Goal: Task Accomplishment & Management: Complete application form

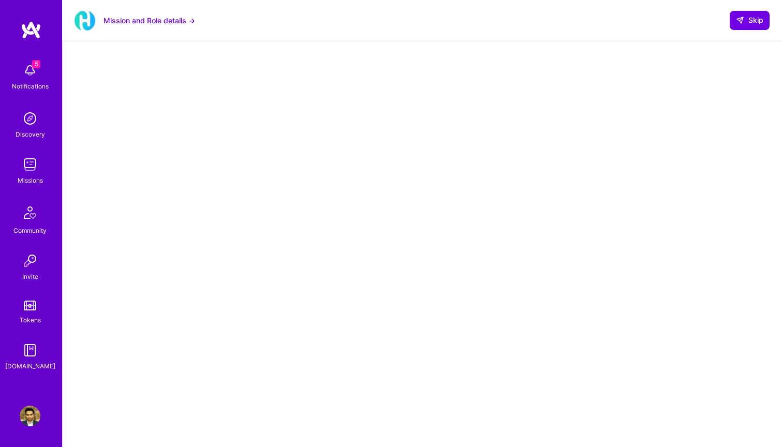
scroll to position [52, 0]
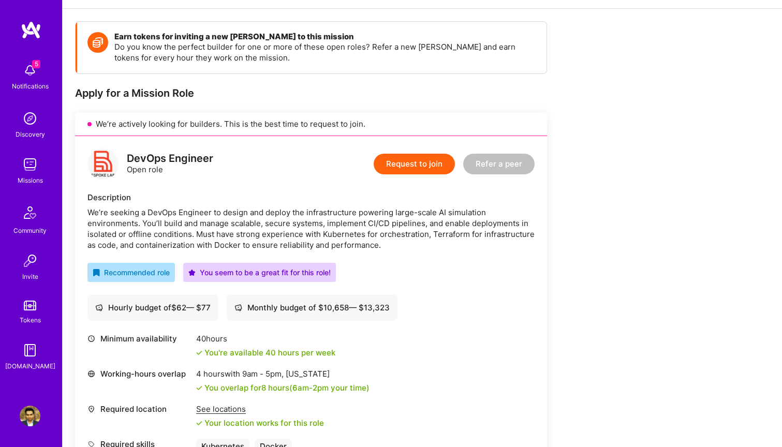
scroll to position [130, 0]
click at [431, 156] on button "Request to join" at bounding box center [414, 163] width 81 height 21
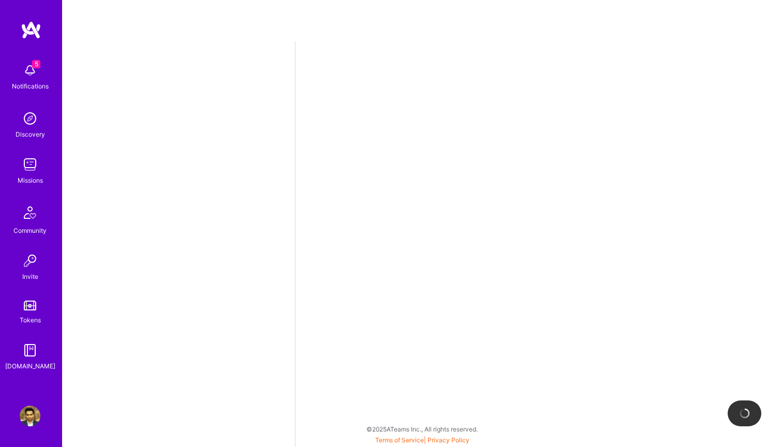
select select "US"
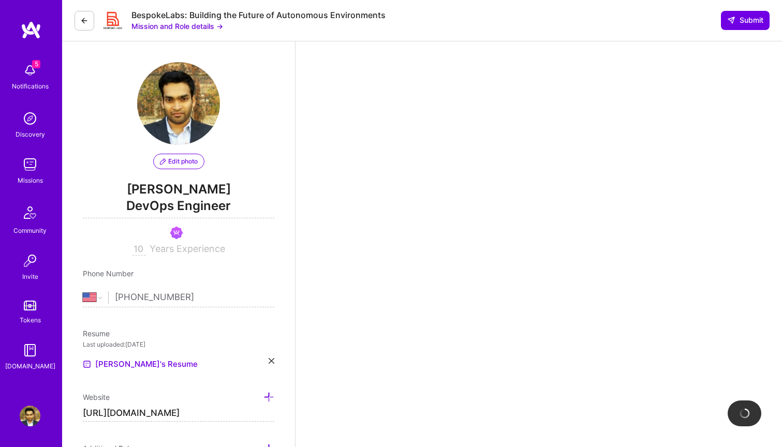
scroll to position [6, 0]
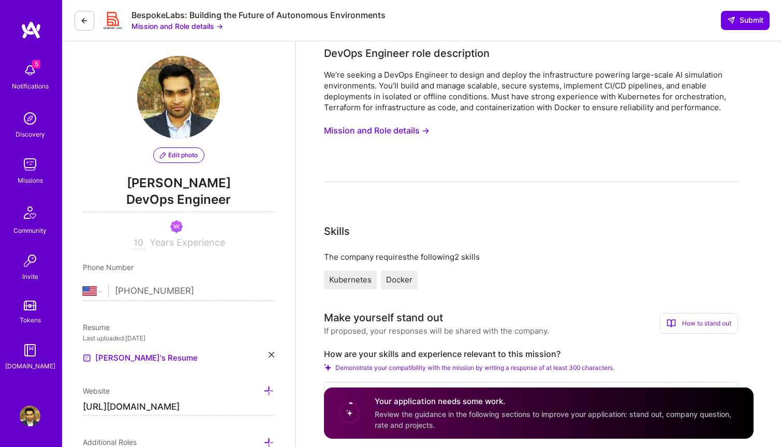
click at [408, 126] on button "Mission and Role details →" at bounding box center [377, 130] width 106 height 19
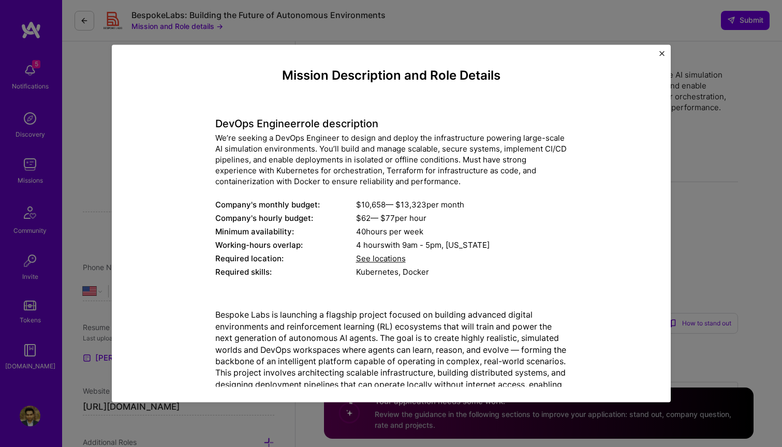
click at [384, 251] on div "4 hours with 9am - 5pm , [US_STATE]" at bounding box center [461, 245] width 211 height 11
click at [382, 256] on span "See locations" at bounding box center [381, 259] width 50 height 10
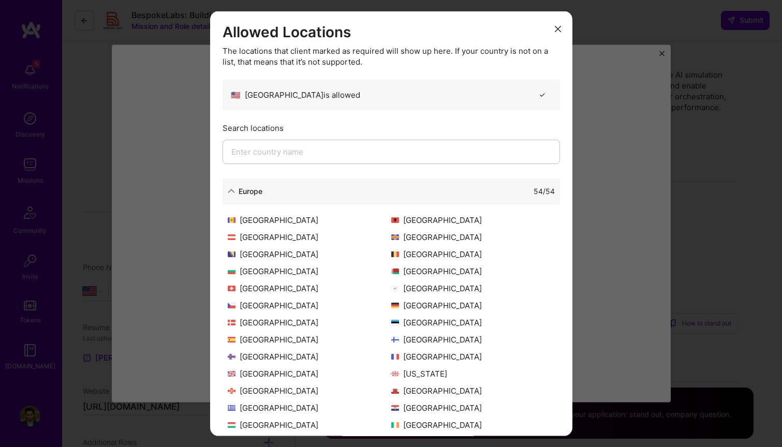
click at [335, 190] on div "54 / 54" at bounding box center [408, 190] width 292 height 11
click at [248, 189] on div "Europe" at bounding box center [251, 190] width 24 height 11
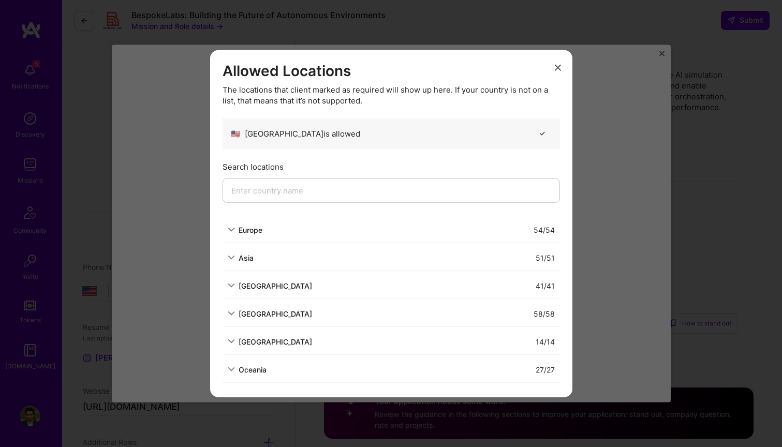
click at [261, 286] on div "[GEOGRAPHIC_DATA]" at bounding box center [276, 285] width 74 height 11
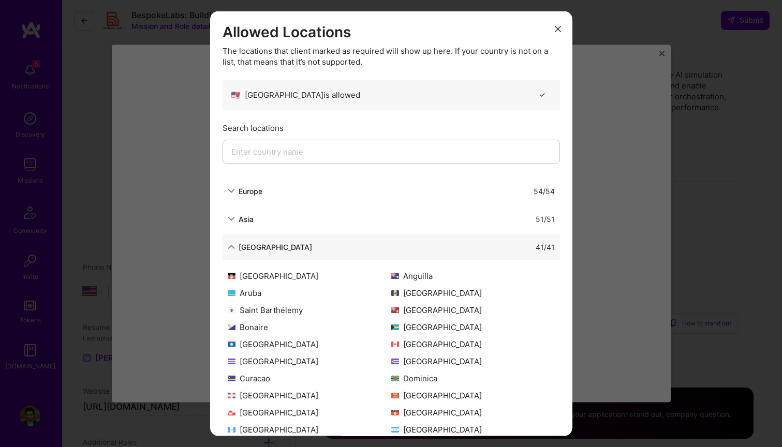
click at [260, 246] on div "[GEOGRAPHIC_DATA]" at bounding box center [276, 246] width 74 height 11
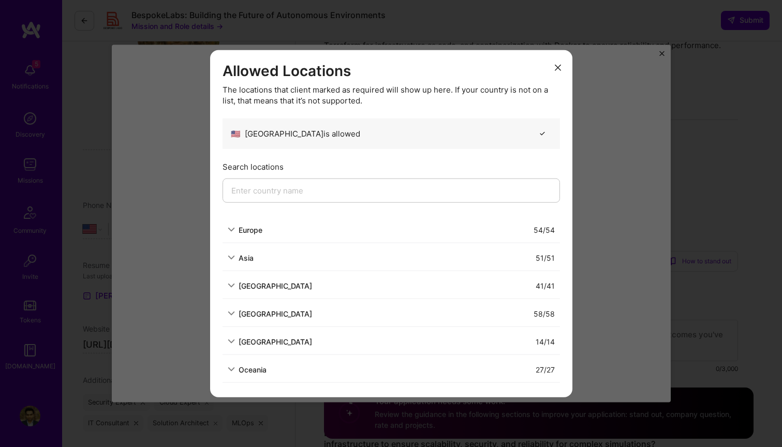
scroll to position [68, 0]
click at [274, 339] on div "[GEOGRAPHIC_DATA]" at bounding box center [276, 341] width 74 height 11
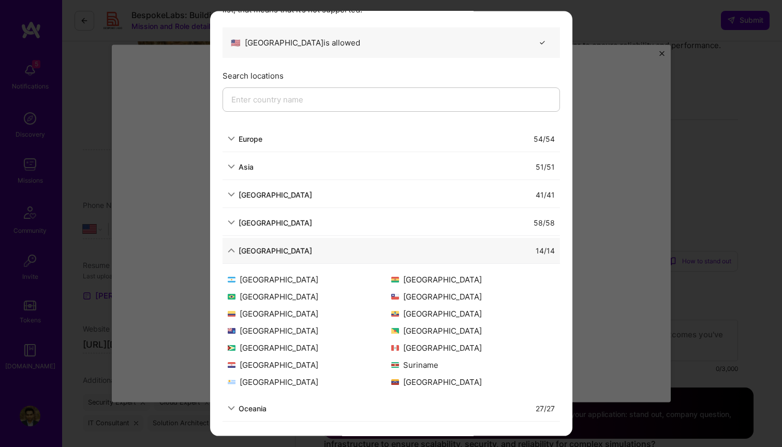
scroll to position [52, 0]
click at [256, 256] on div "[GEOGRAPHIC_DATA] 14 / 14" at bounding box center [392, 251] width 338 height 26
click at [251, 248] on div "[GEOGRAPHIC_DATA]" at bounding box center [276, 250] width 74 height 11
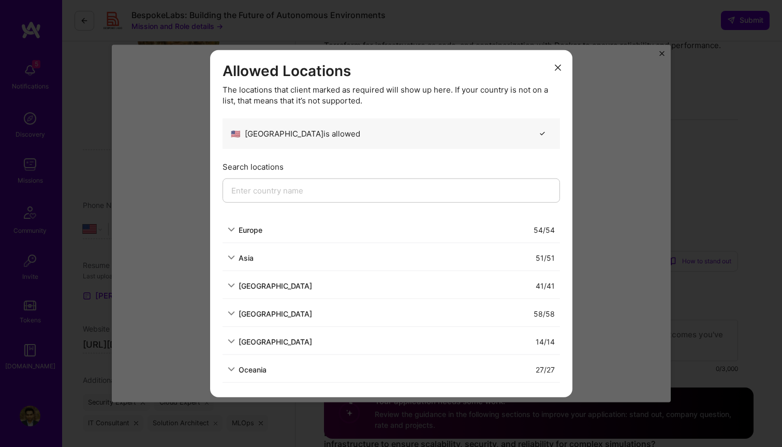
click at [263, 291] on div "[GEOGRAPHIC_DATA] 41 / 41" at bounding box center [392, 286] width 338 height 26
click at [262, 286] on div "[GEOGRAPHIC_DATA]" at bounding box center [276, 285] width 74 height 11
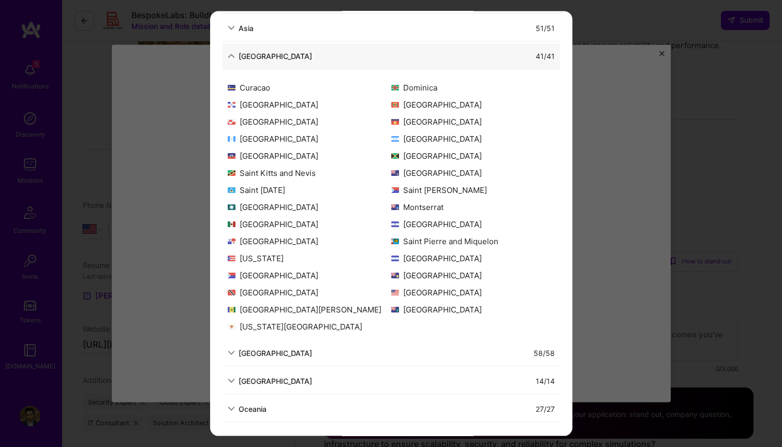
scroll to position [74, 0]
click at [638, 208] on div "Allowed Locations The locations that client marked as required will show up her…" at bounding box center [391, 223] width 782 height 447
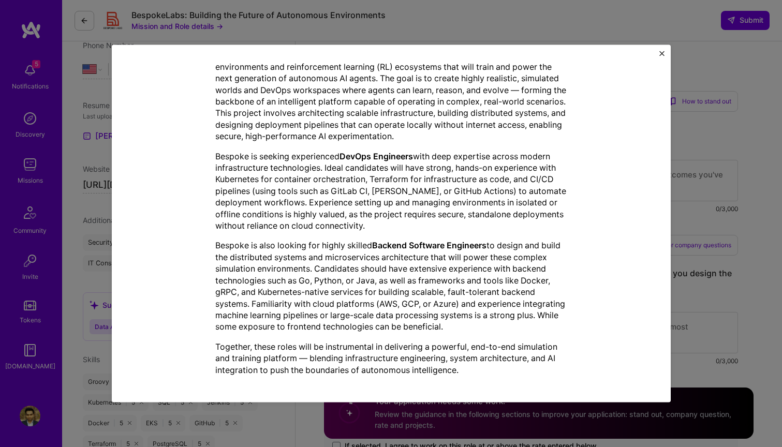
scroll to position [231, 0]
click at [664, 51] on img "Close" at bounding box center [661, 53] width 5 height 5
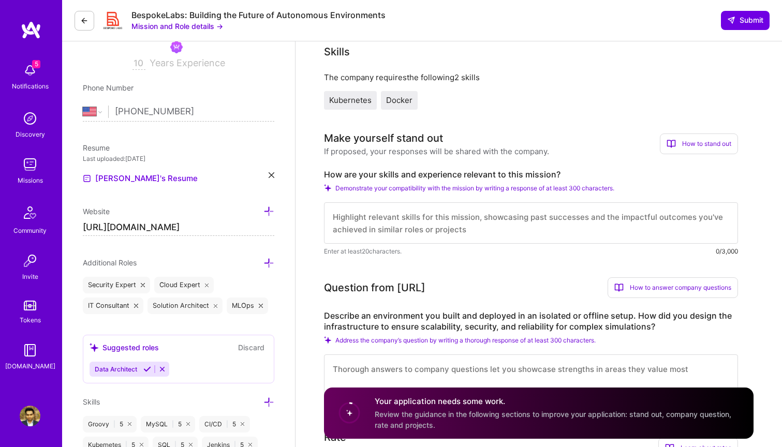
scroll to position [186, 0]
click at [514, 207] on textarea at bounding box center [531, 222] width 414 height 41
paste textarea "LO ipsumdolor si AmeTco Adipisci elitsed do EIU, TEM, Incidi, Utlaboreet, Dolor…"
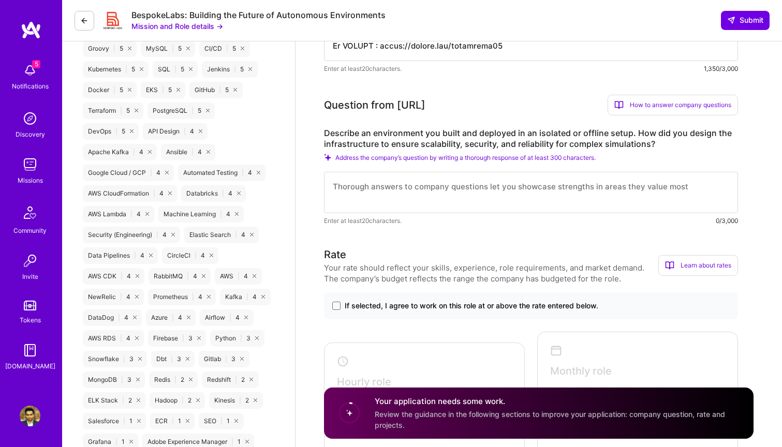
scroll to position [562, 0]
type textarea "LO ipsumdolor si AmeTco Adipisci elitsed do EIU, TEM, Incidi, Utlaboreet, Dolor…"
click at [445, 201] on textarea at bounding box center [531, 192] width 414 height 41
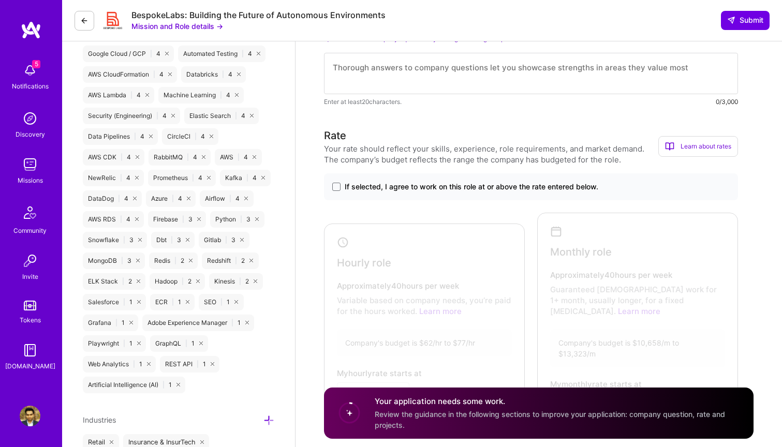
scroll to position [681, 0]
click at [442, 189] on span "If selected, I agree to work on this role at or above the rate entered below." at bounding box center [472, 187] width 254 height 10
click at [0, 0] on input "If selected, I agree to work on this role at or above the rate entered below." at bounding box center [0, 0] width 0 height 0
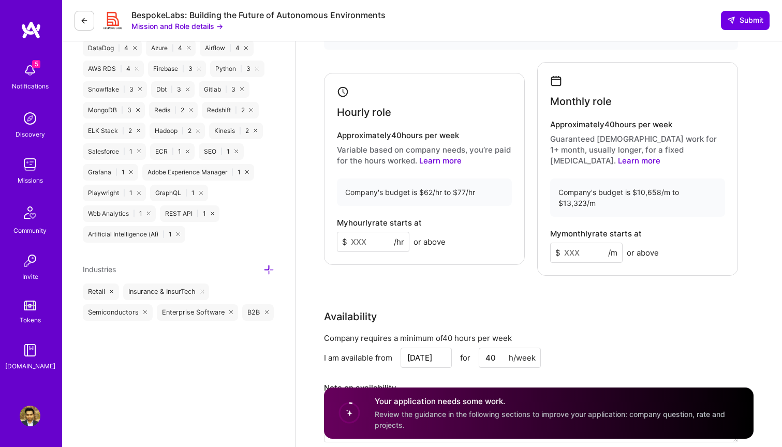
scroll to position [832, 0]
click at [374, 231] on input at bounding box center [373, 241] width 72 height 20
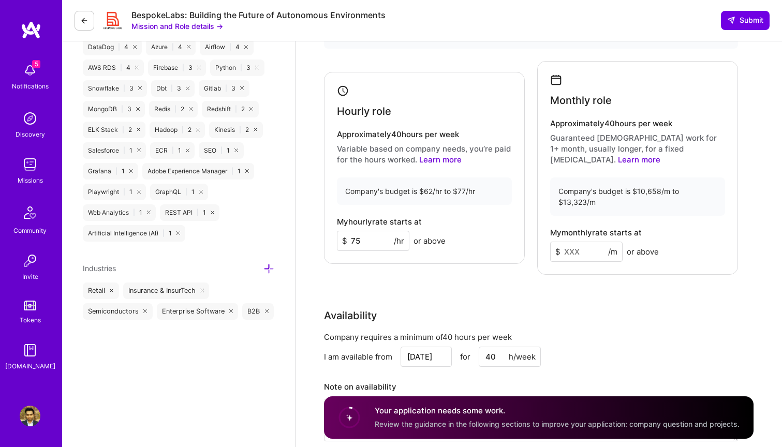
type input "75"
click at [583, 242] on input at bounding box center [586, 252] width 72 height 20
type input "12"
type input "5"
type input "12500"
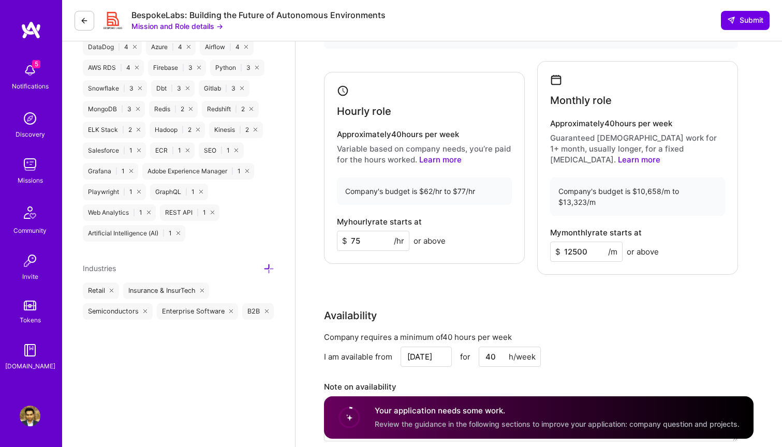
click at [607, 308] on div "Availability Company requires a minimum of 40 hours per week I am available fro…" at bounding box center [531, 381] width 414 height 146
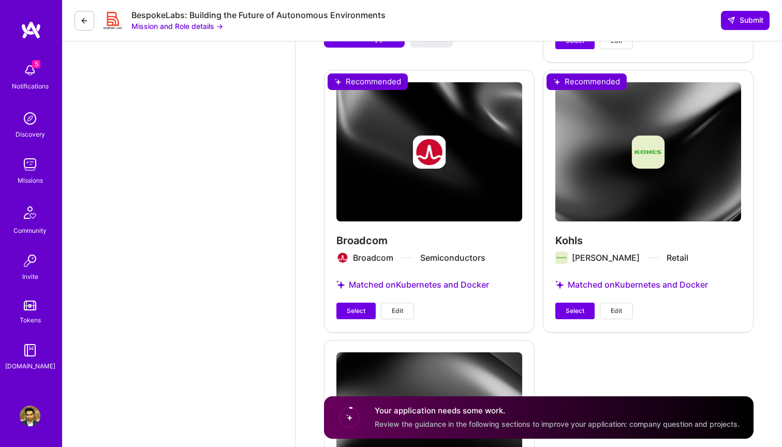
scroll to position [1972, 0]
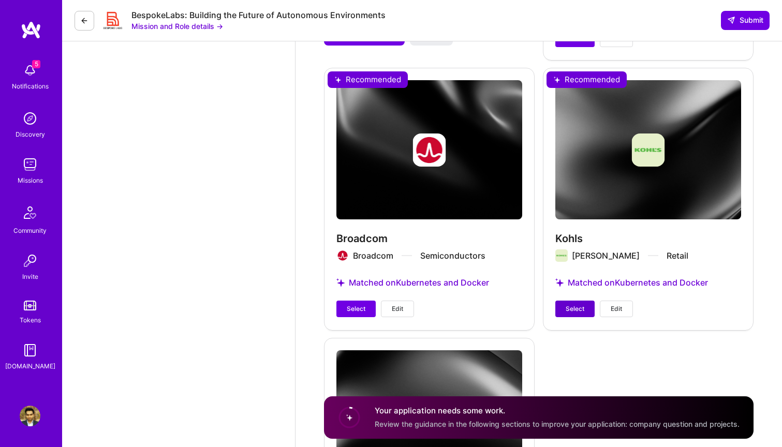
click at [575, 304] on span "Select" at bounding box center [575, 308] width 19 height 9
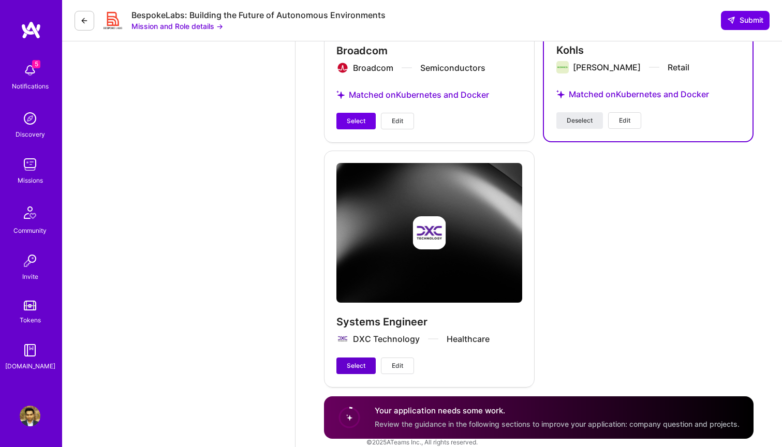
click at [350, 361] on span "Select" at bounding box center [356, 365] width 19 height 9
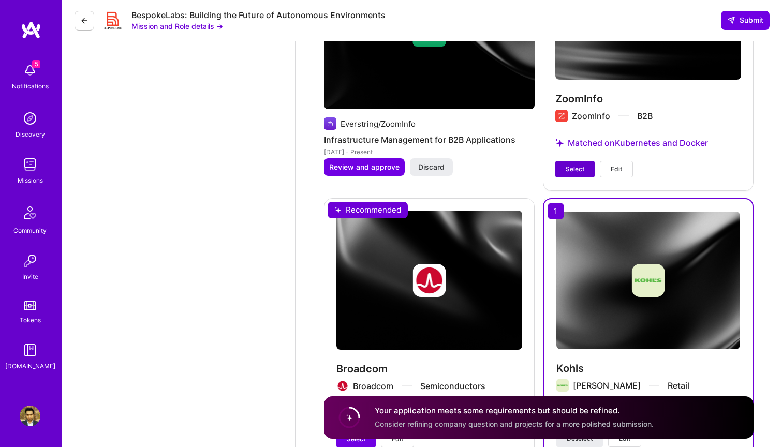
scroll to position [1836, 0]
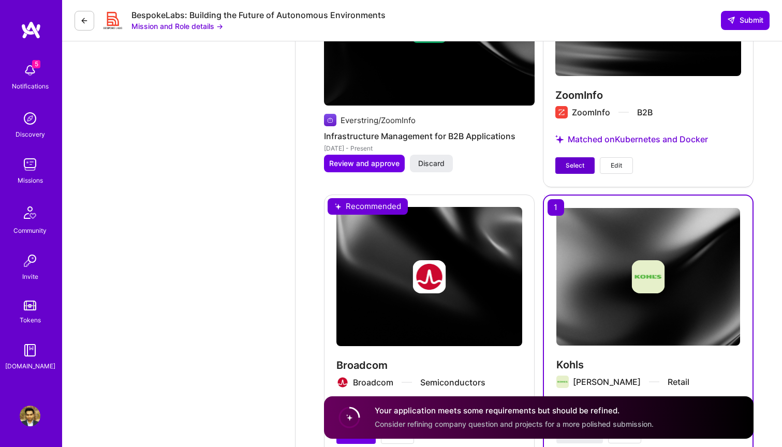
click at [578, 161] on span "Select" at bounding box center [575, 165] width 19 height 9
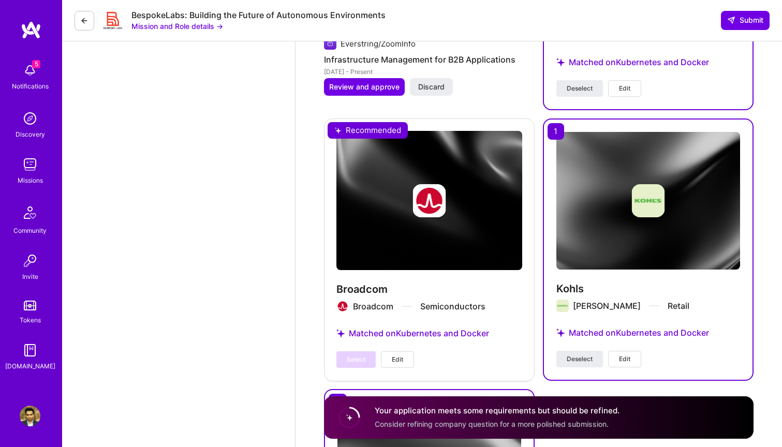
scroll to position [1890, 1]
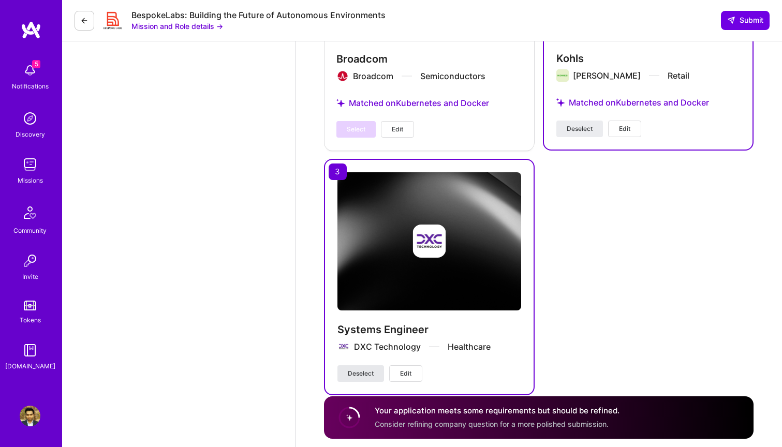
click at [375, 365] on button "Deselect" at bounding box center [361, 373] width 47 height 17
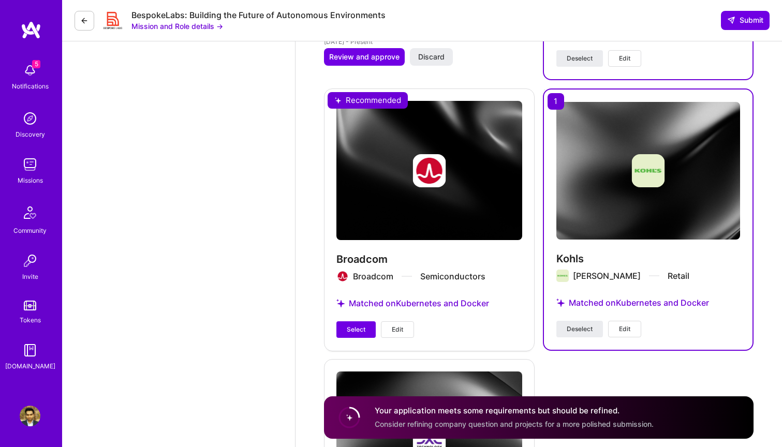
scroll to position [1936, 0]
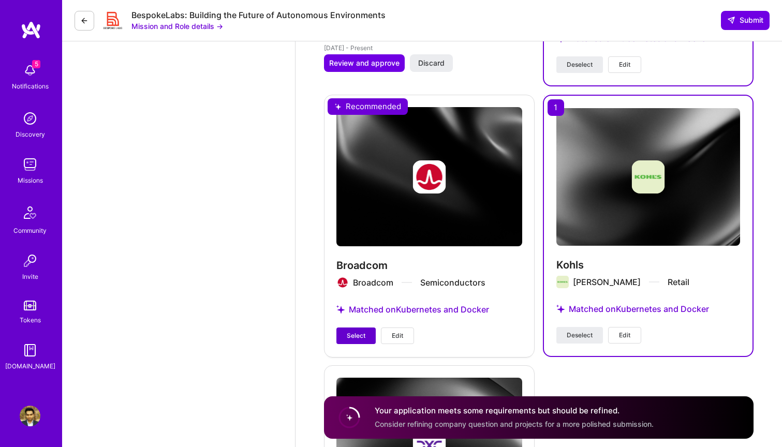
click at [364, 331] on span "Select" at bounding box center [356, 335] width 19 height 9
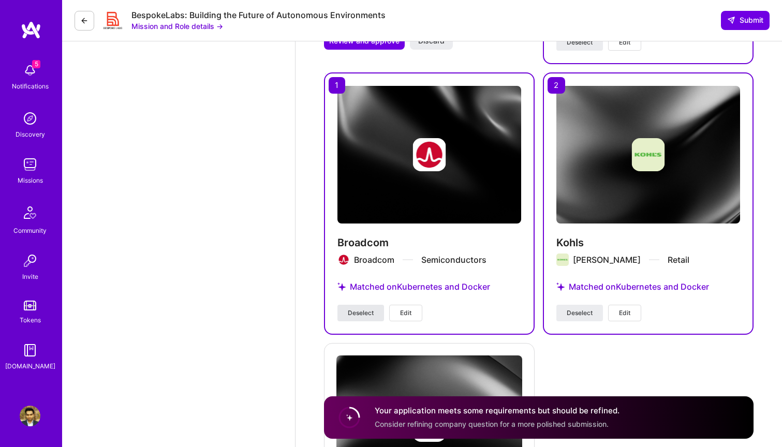
click at [360, 305] on button "Deselect" at bounding box center [361, 313] width 47 height 17
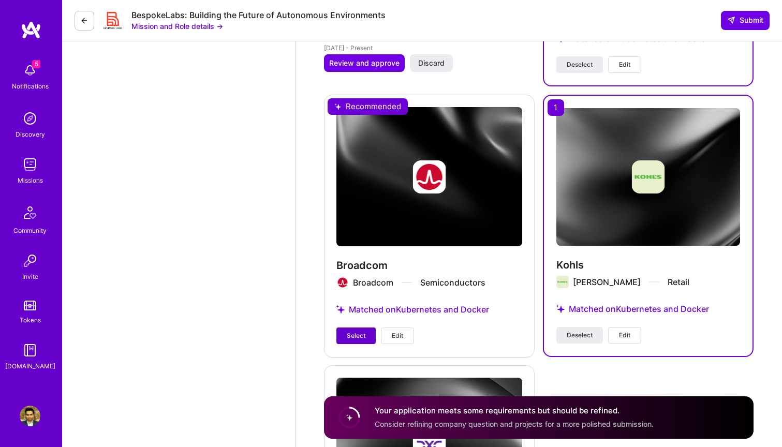
click at [360, 284] on div "Broadcom Broadcom Semiconductors Matched on Kubernetes and Docker Select Edit" at bounding box center [429, 226] width 211 height 262
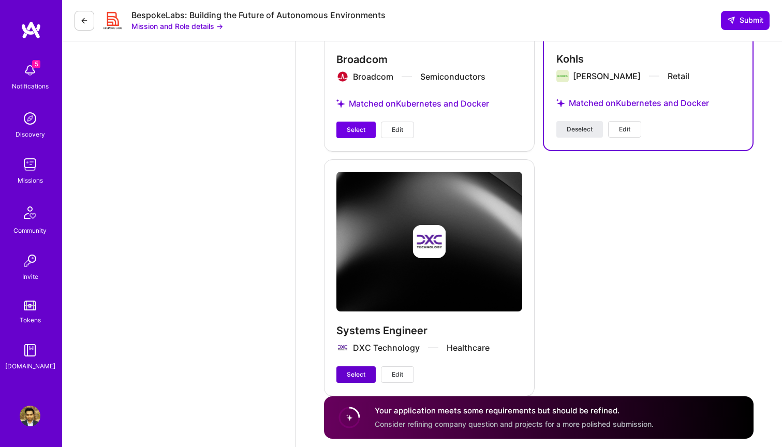
click at [350, 366] on button "Select" at bounding box center [355, 374] width 39 height 17
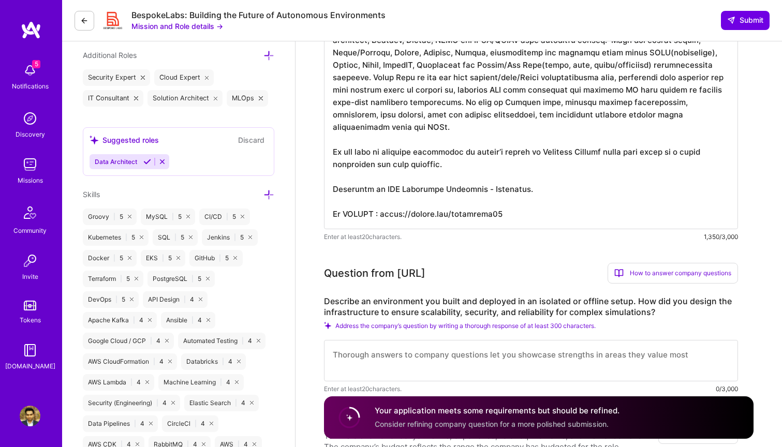
scroll to position [394, 0]
